Goal: Use online tool/utility: Utilize a website feature to perform a specific function

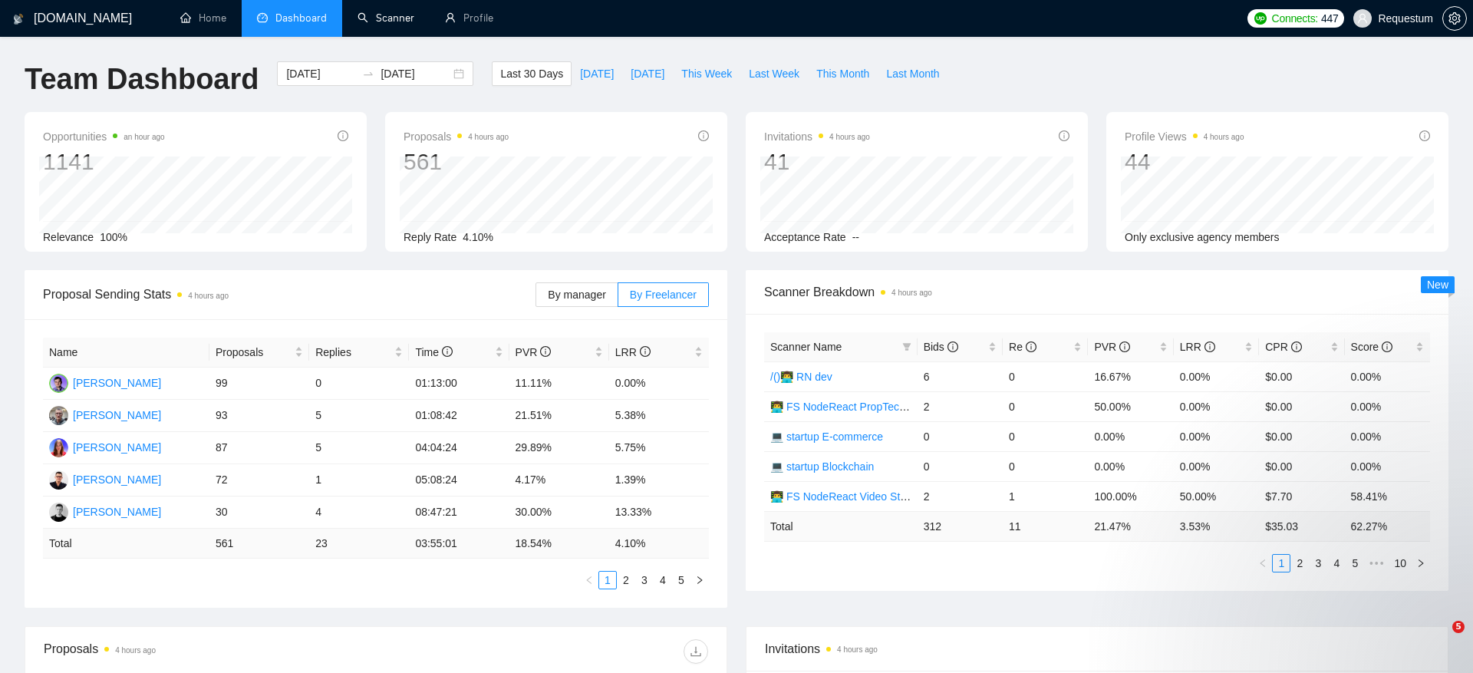
click at [401, 18] on link "Scanner" at bounding box center [385, 18] width 57 height 13
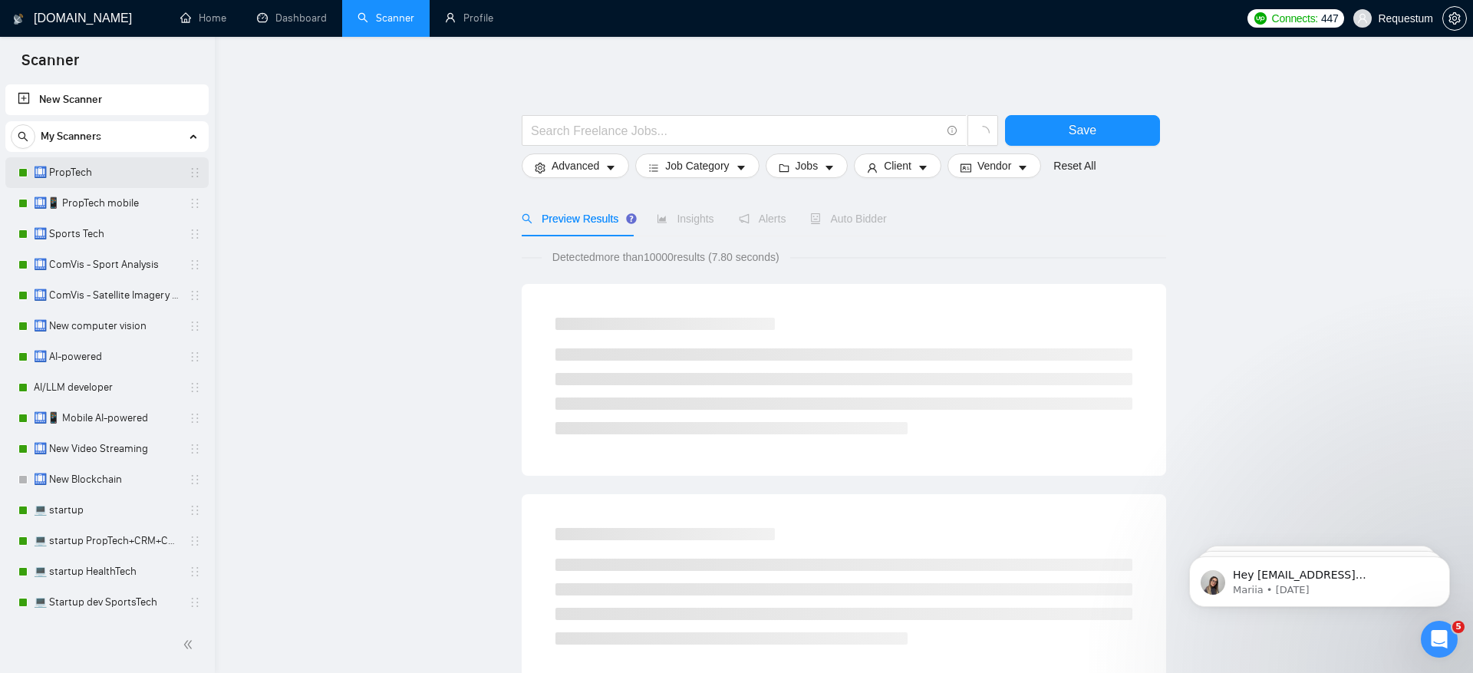
click at [116, 167] on link "🛄 PropTech" at bounding box center [107, 172] width 146 height 31
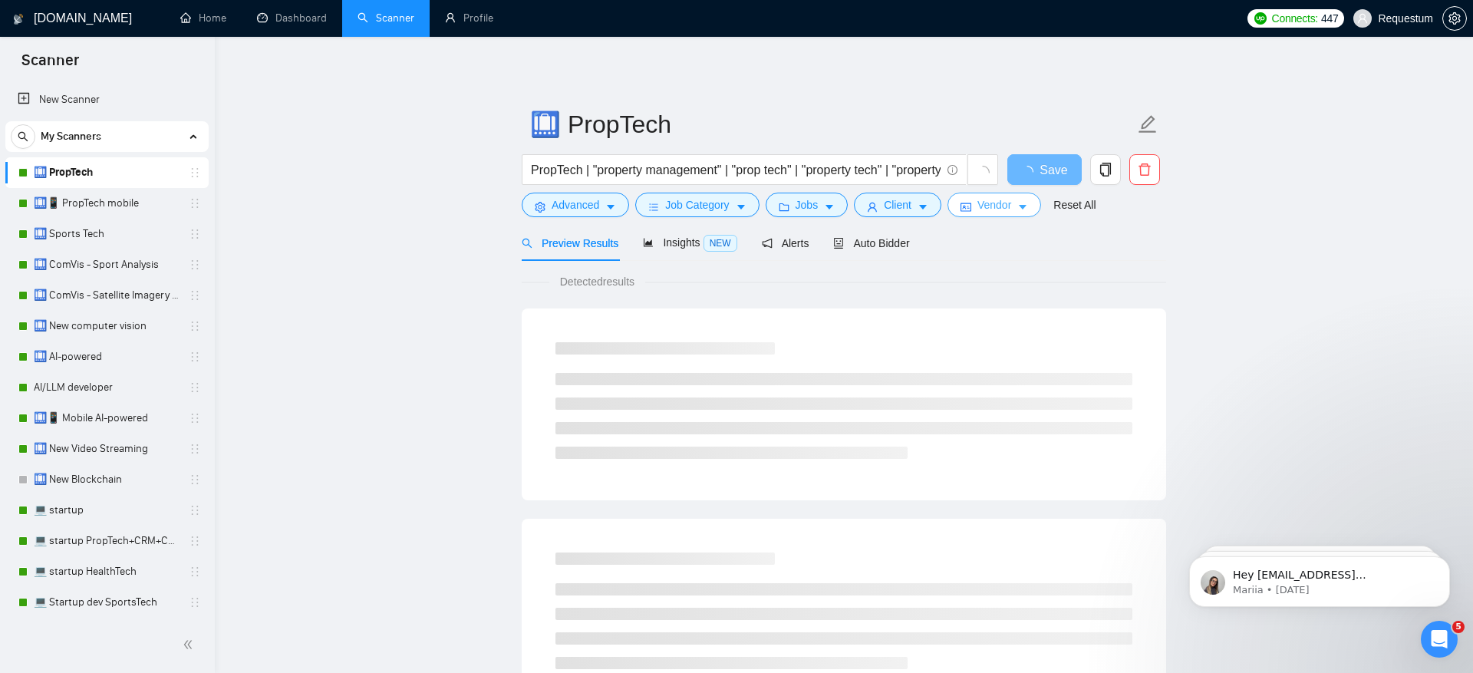
click at [1002, 193] on button "Vendor" at bounding box center [994, 205] width 94 height 25
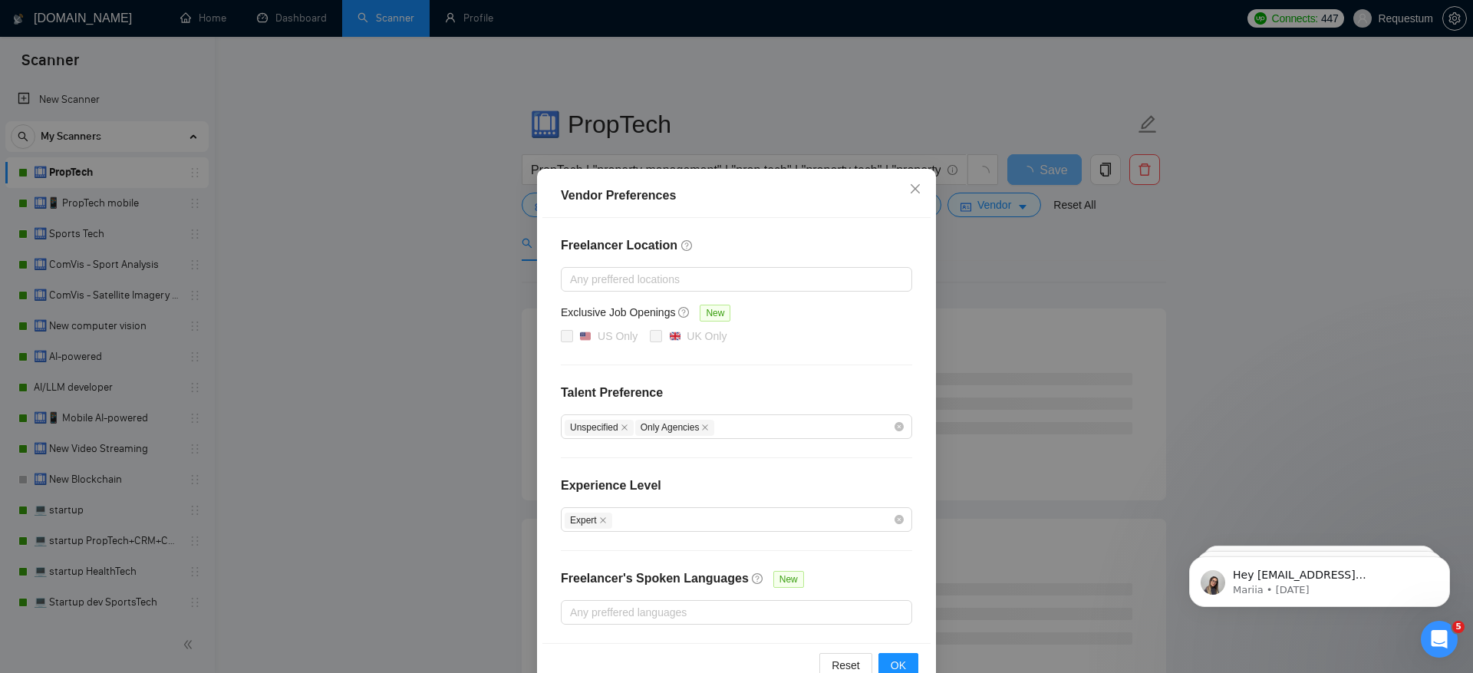
click at [1026, 261] on div "Vendor Preferences Freelancer Location Any preffered locations Exclusive Job Op…" at bounding box center [736, 336] width 1473 height 673
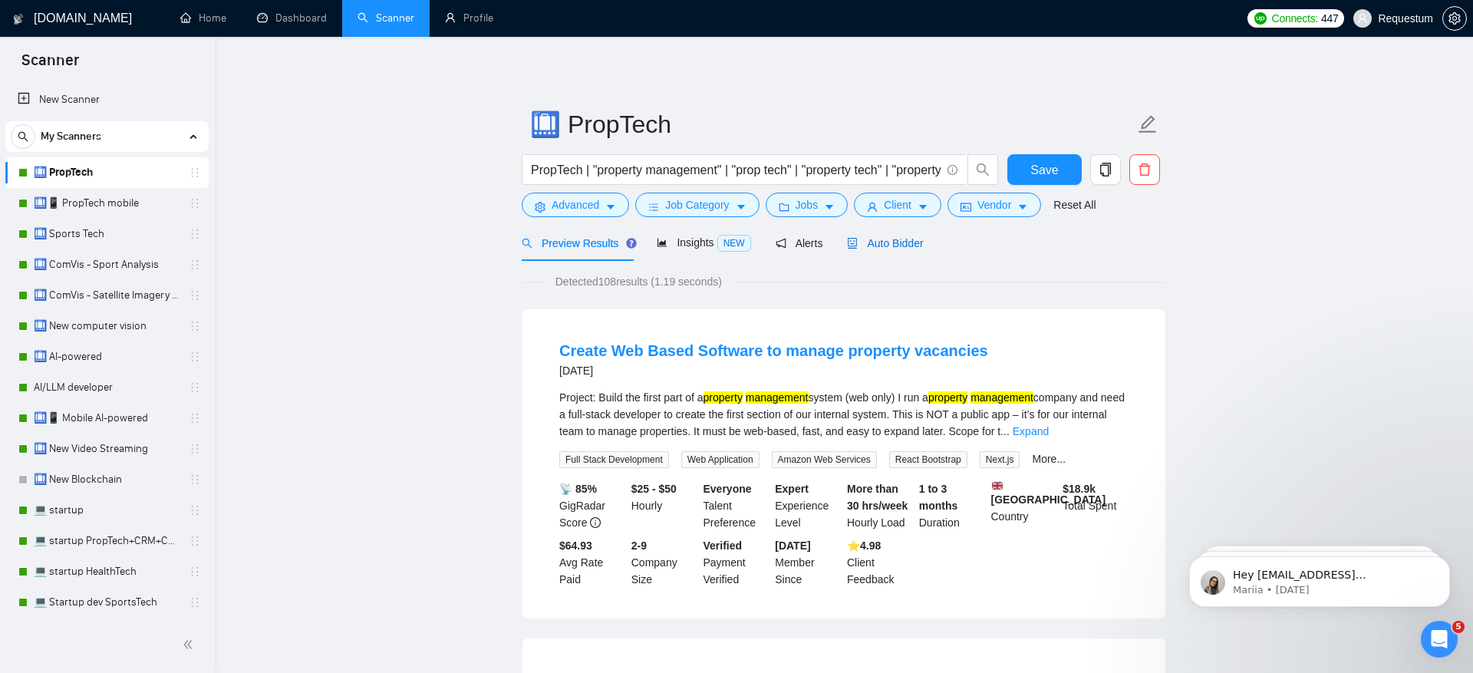
click at [895, 238] on span "Auto Bidder" at bounding box center [885, 243] width 76 height 12
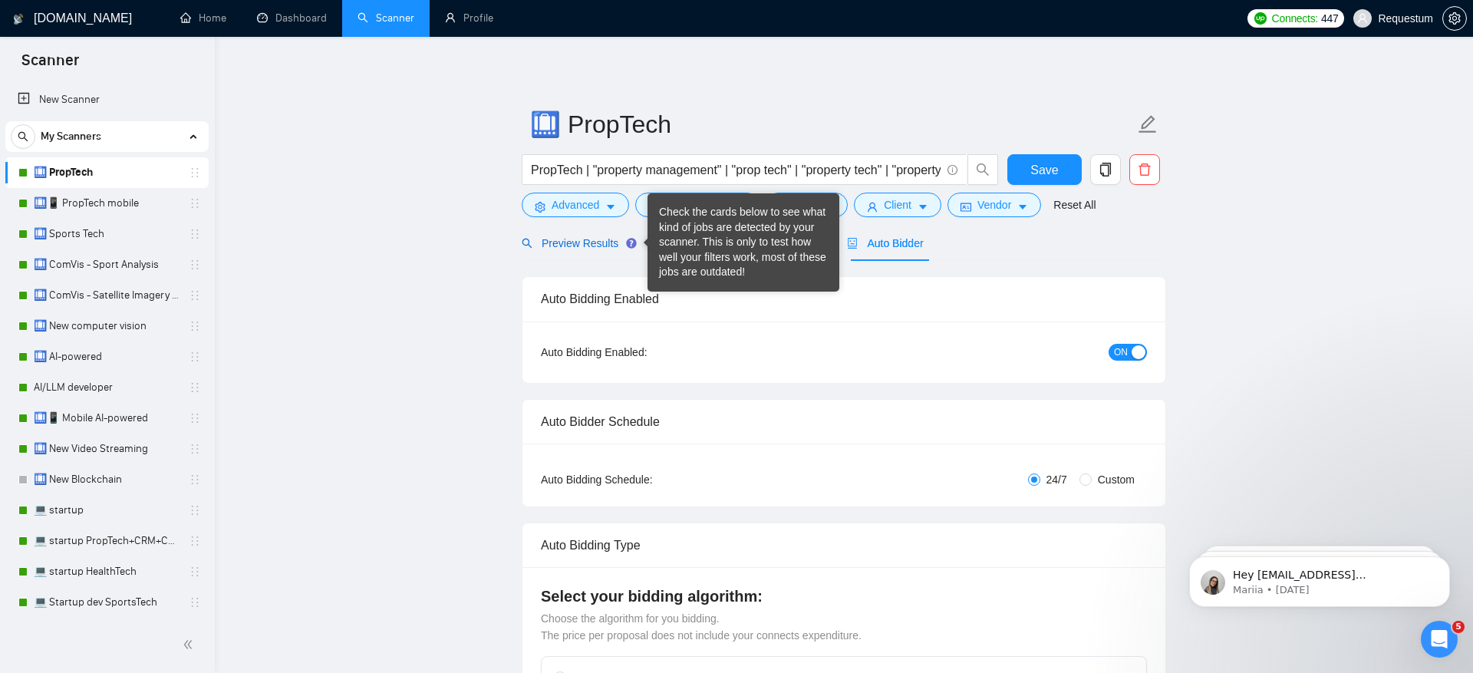
click at [586, 239] on span "Preview Results" at bounding box center [577, 243] width 110 height 12
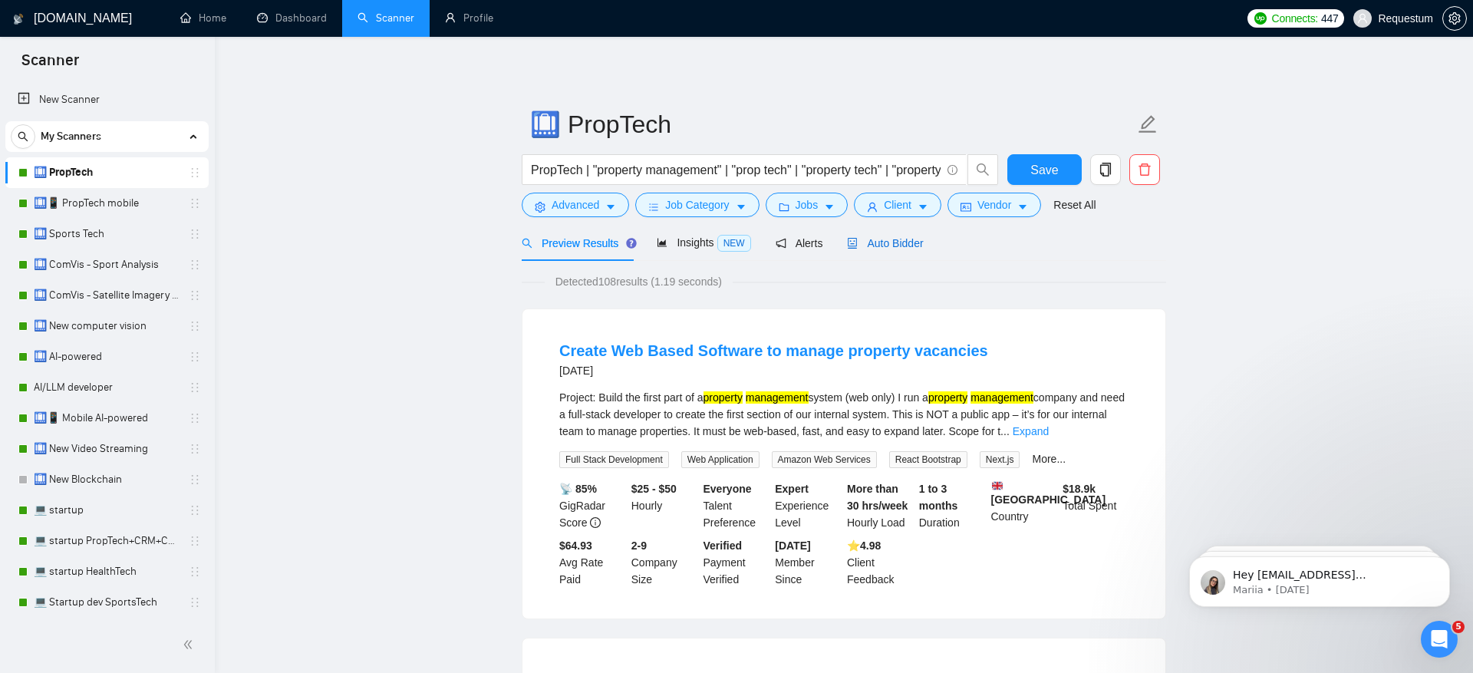
click at [909, 246] on span "Auto Bidder" at bounding box center [885, 243] width 76 height 12
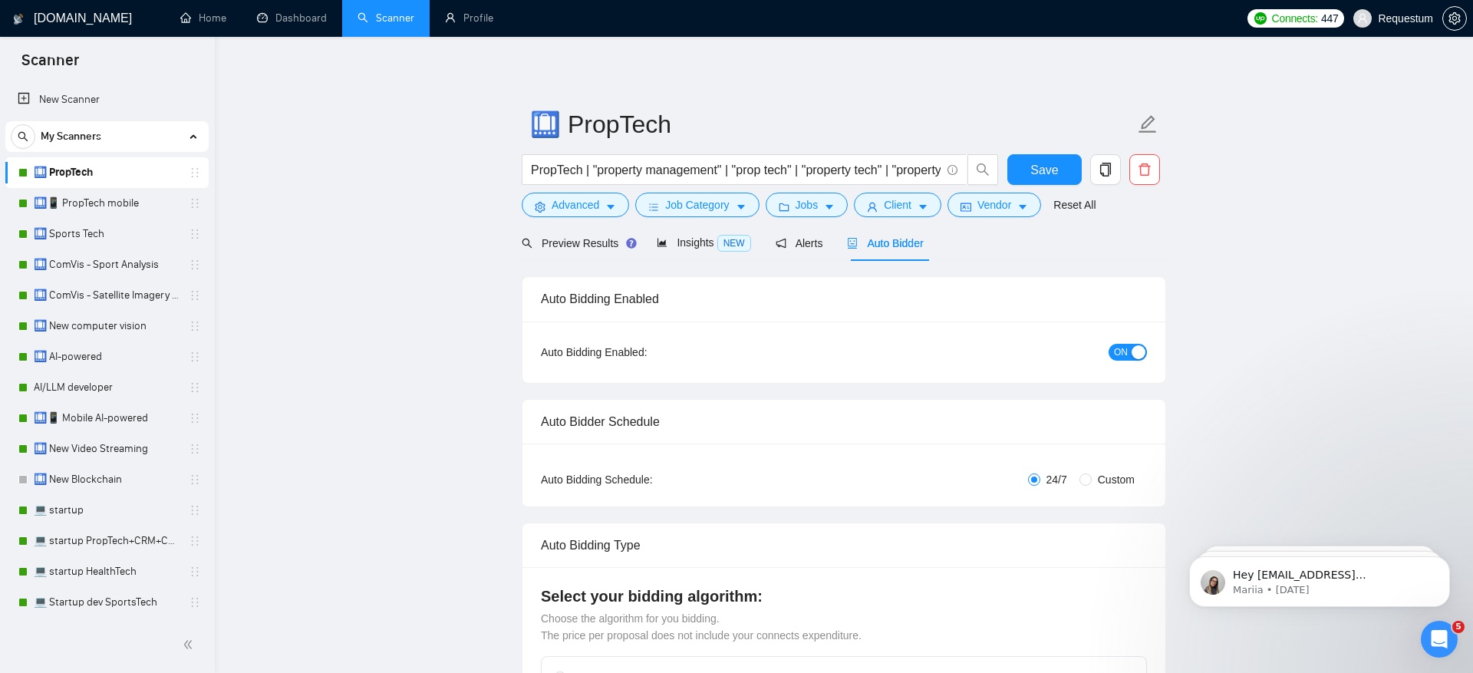
checkbox input "true"
click at [702, 239] on span "Insights NEW" at bounding box center [704, 242] width 94 height 12
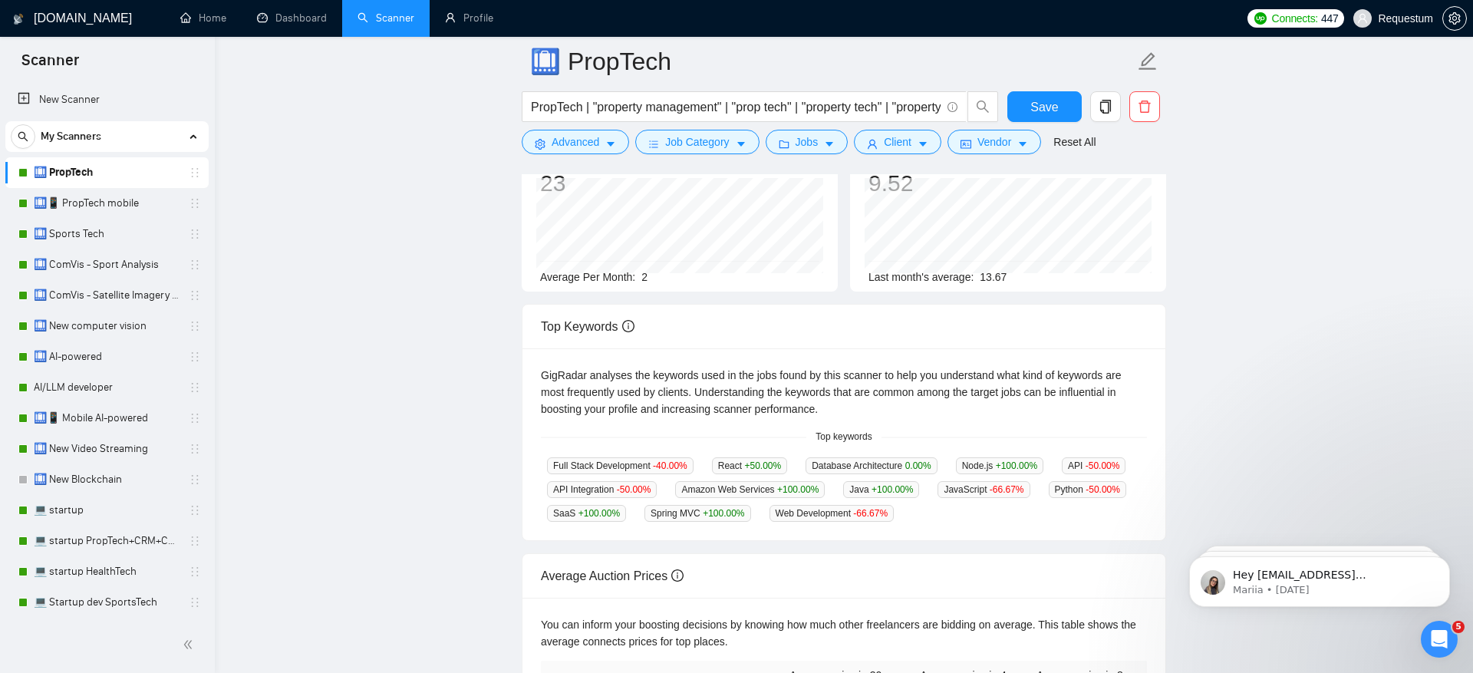
scroll to position [153, 0]
drag, startPoint x: 566, startPoint y: 324, endPoint x: 668, endPoint y: 329, distance: 102.2
click at [668, 329] on div "Top Keywords" at bounding box center [844, 325] width 606 height 44
